Goal: Information Seeking & Learning: Learn about a topic

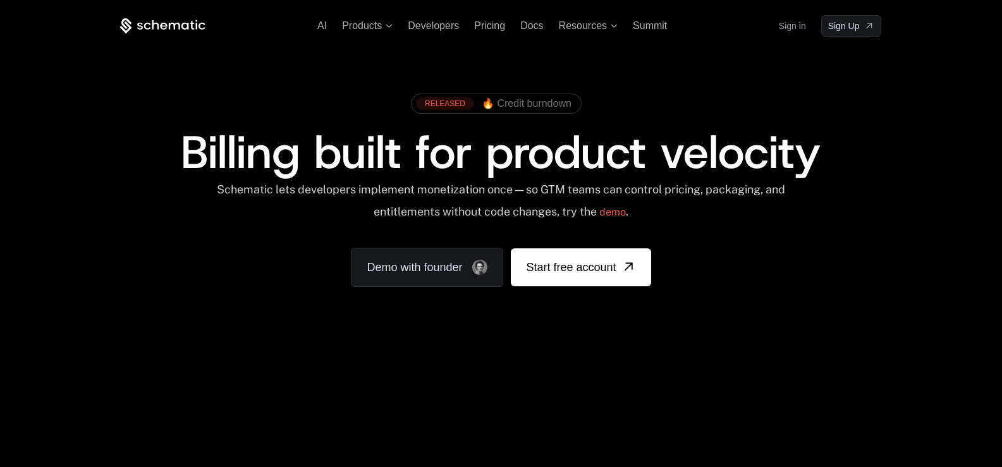
click at [466, 30] on ul "AI Products Developers Pricing Docs Resources Summit" at bounding box center [492, 25] width 350 height 11
click at [471, 30] on ul "AI Products Developers Pricing Docs Resources Summit" at bounding box center [492, 25] width 350 height 11
click at [481, 30] on span "Pricing" at bounding box center [489, 25] width 31 height 11
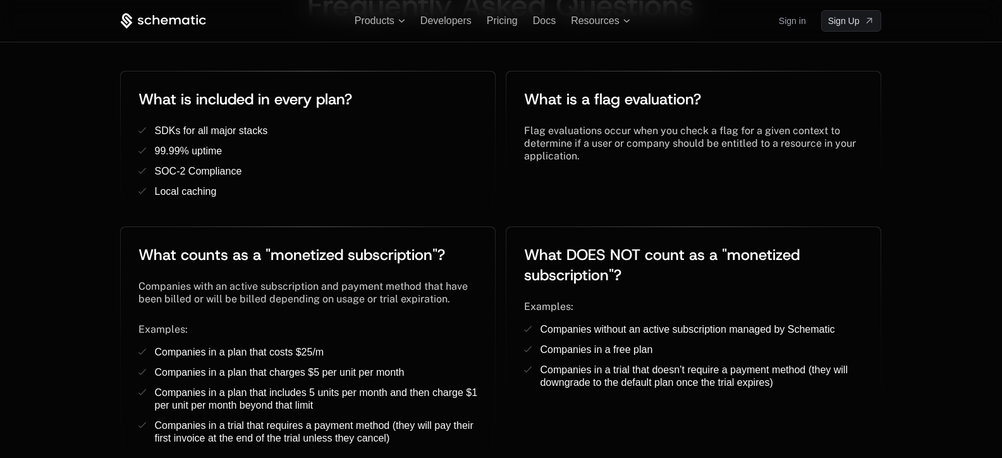
scroll to position [2213, 0]
